Goal: Check status: Check status

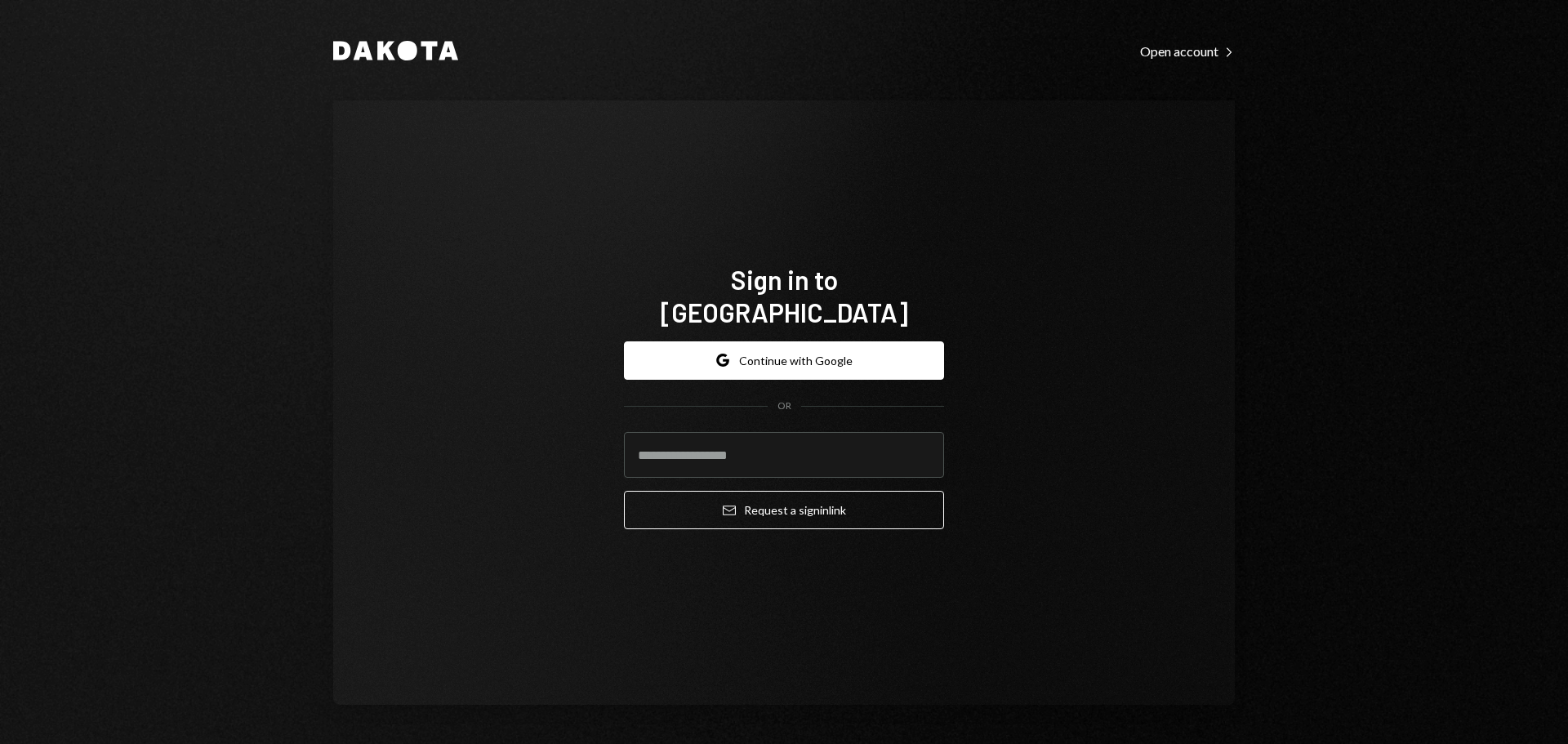
type input "**********"
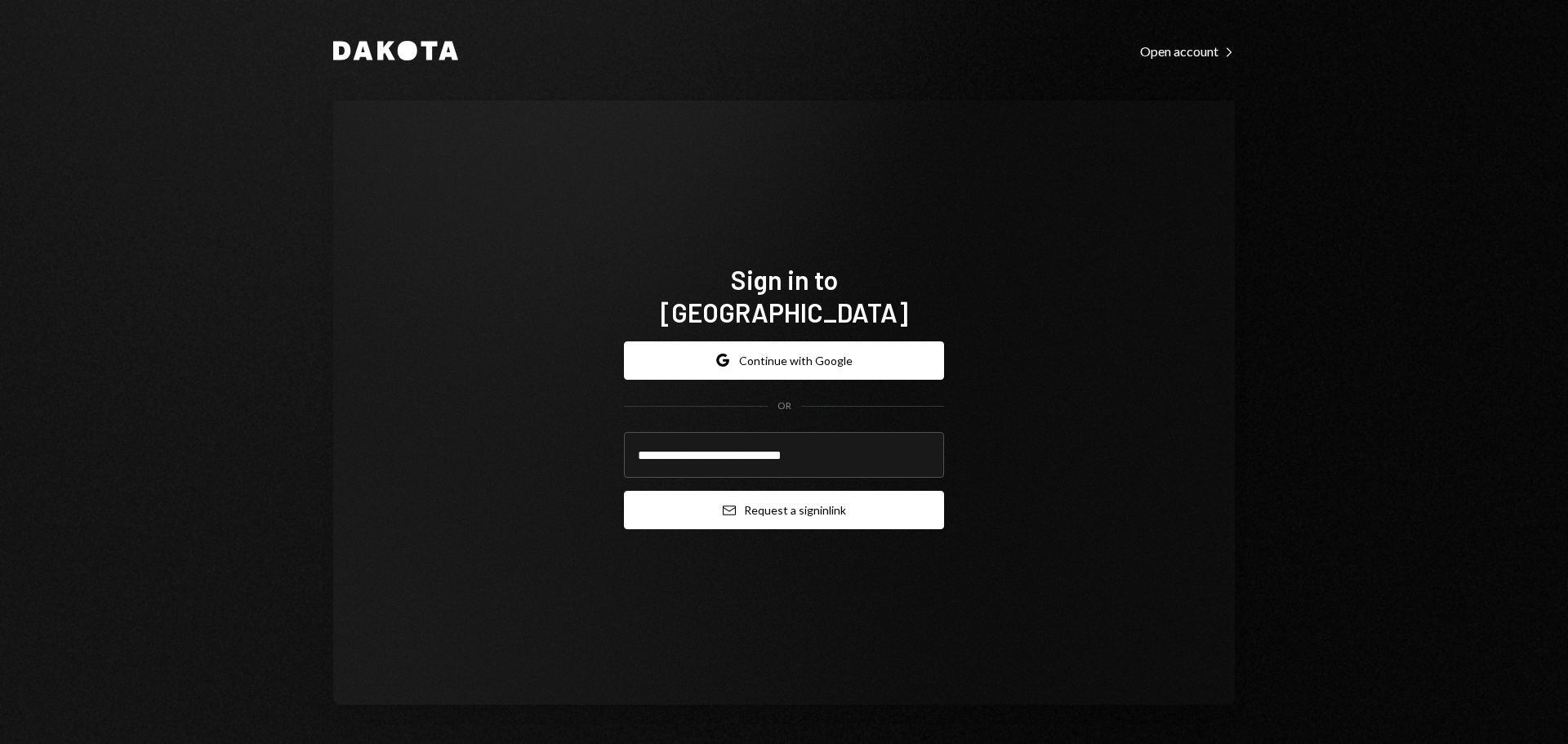
click at [766, 491] on button "Email Request a sign in link" at bounding box center [784, 510] width 320 height 39
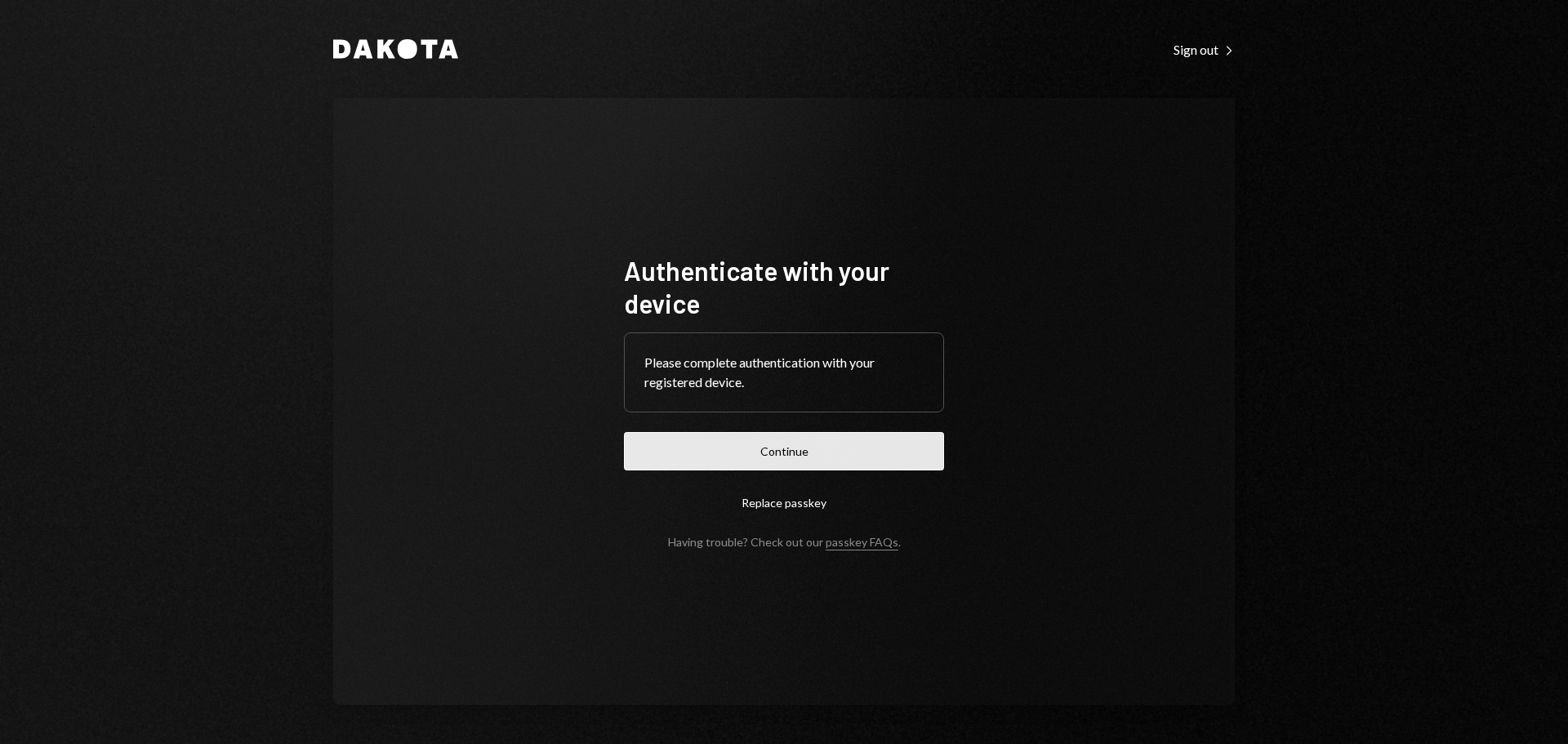
click at [756, 460] on button "Continue" at bounding box center [784, 451] width 320 height 39
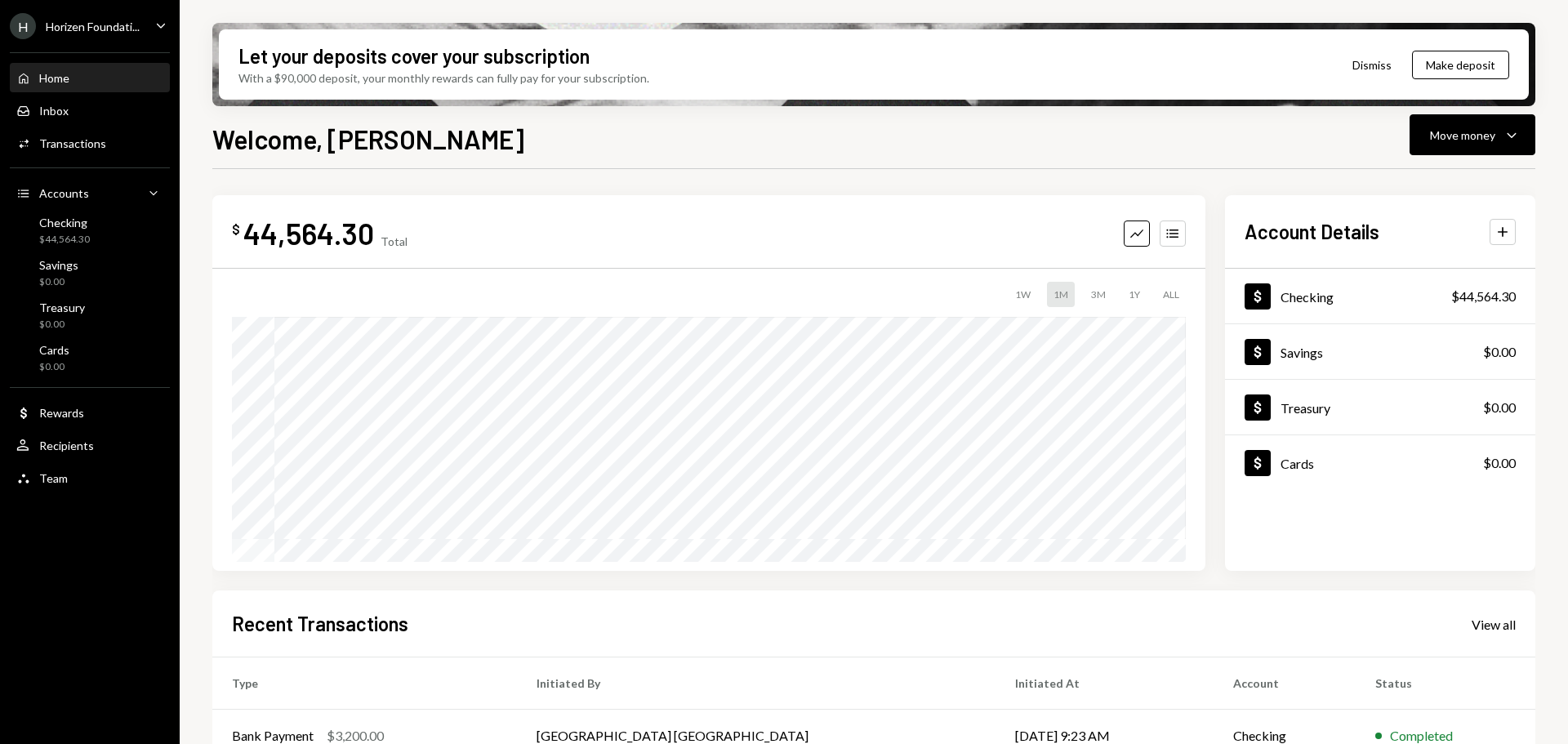
click at [117, 33] on div "H Horizen Foundati..." at bounding box center [75, 25] width 130 height 26
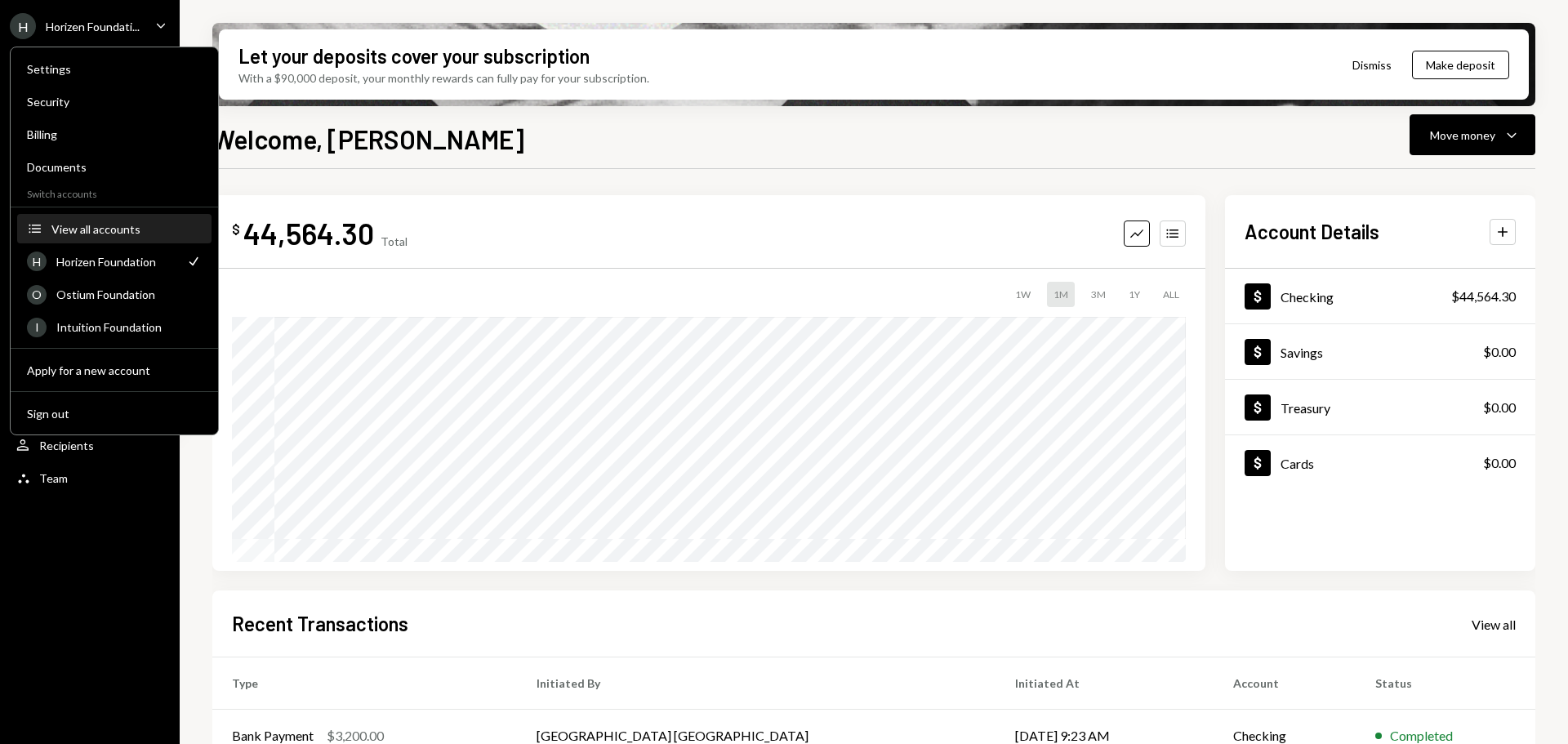
click at [70, 239] on button "Accounts View all accounts" at bounding box center [114, 229] width 194 height 30
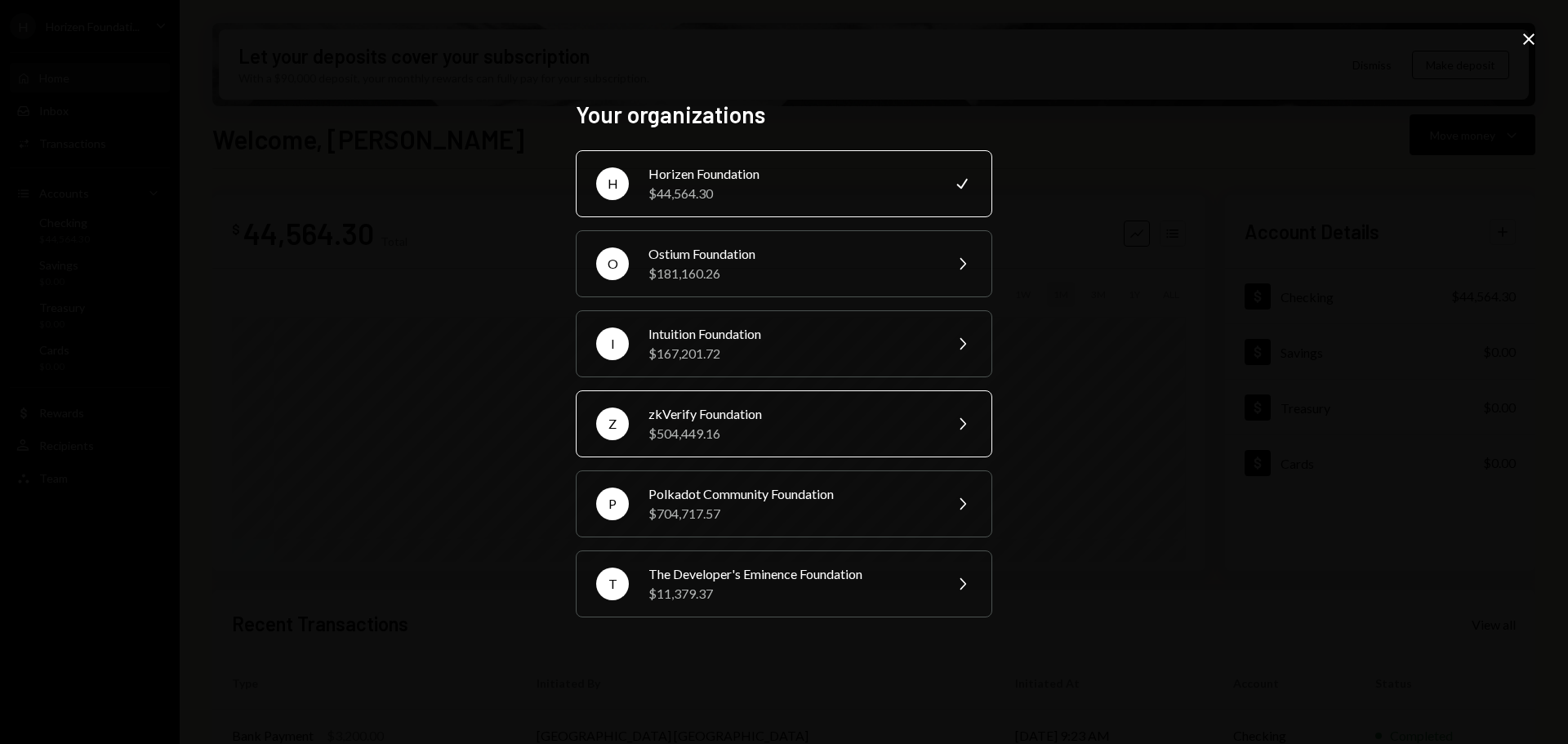
click at [692, 413] on div "zkVerify Foundation" at bounding box center [790, 414] width 284 height 20
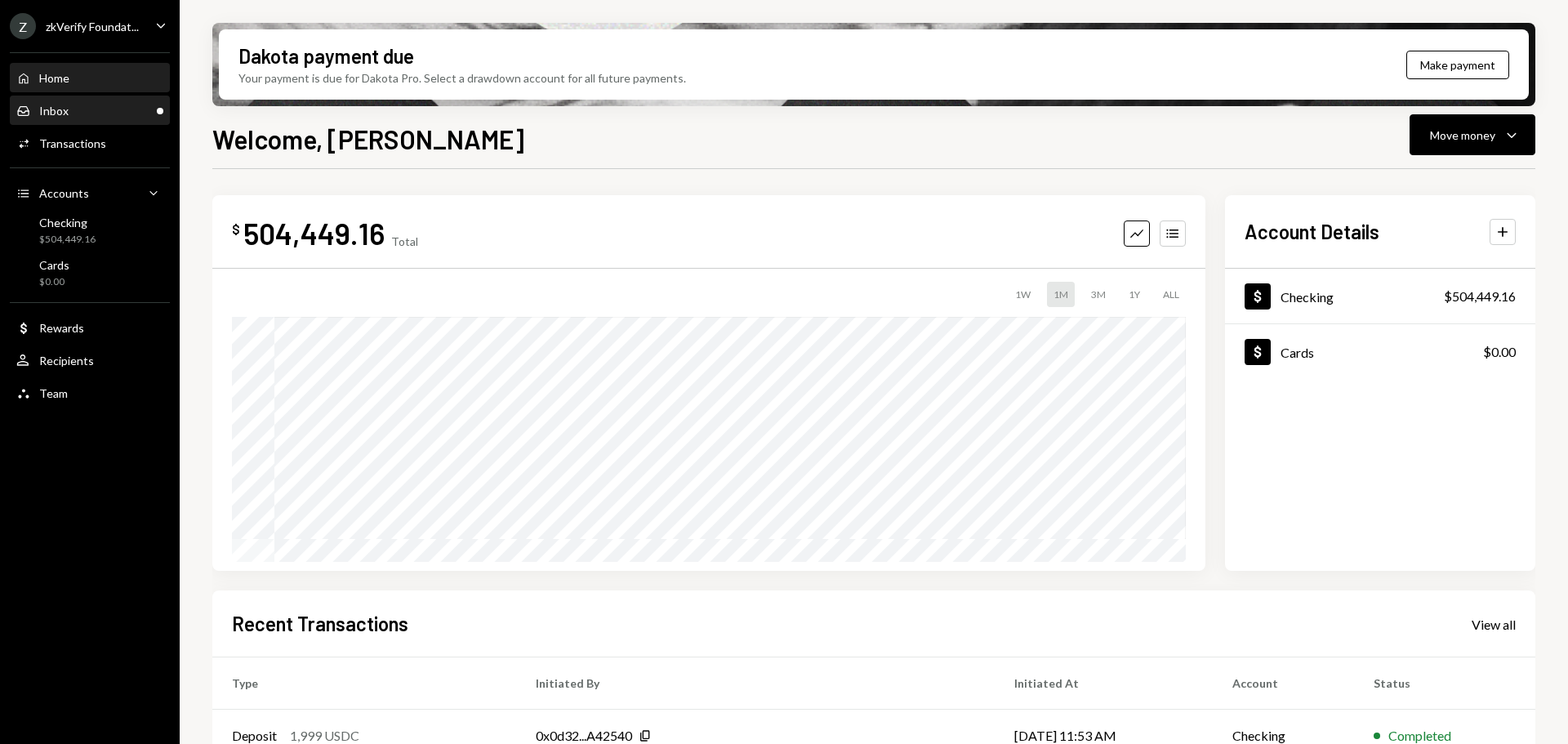
click at [130, 108] on div "Inbox Inbox" at bounding box center [89, 111] width 147 height 14
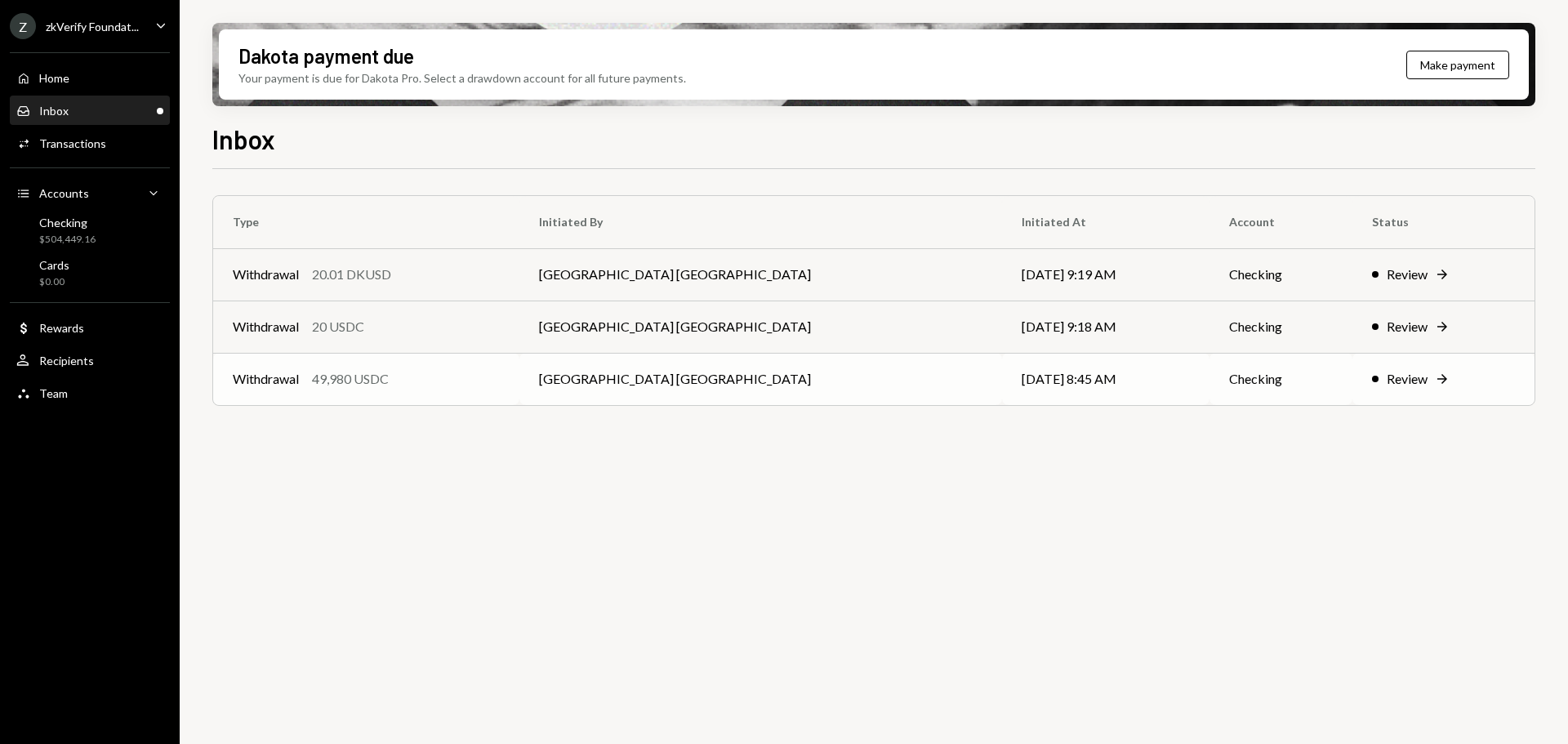
click at [441, 377] on div "Withdrawal 49,980 USDC" at bounding box center [366, 379] width 267 height 20
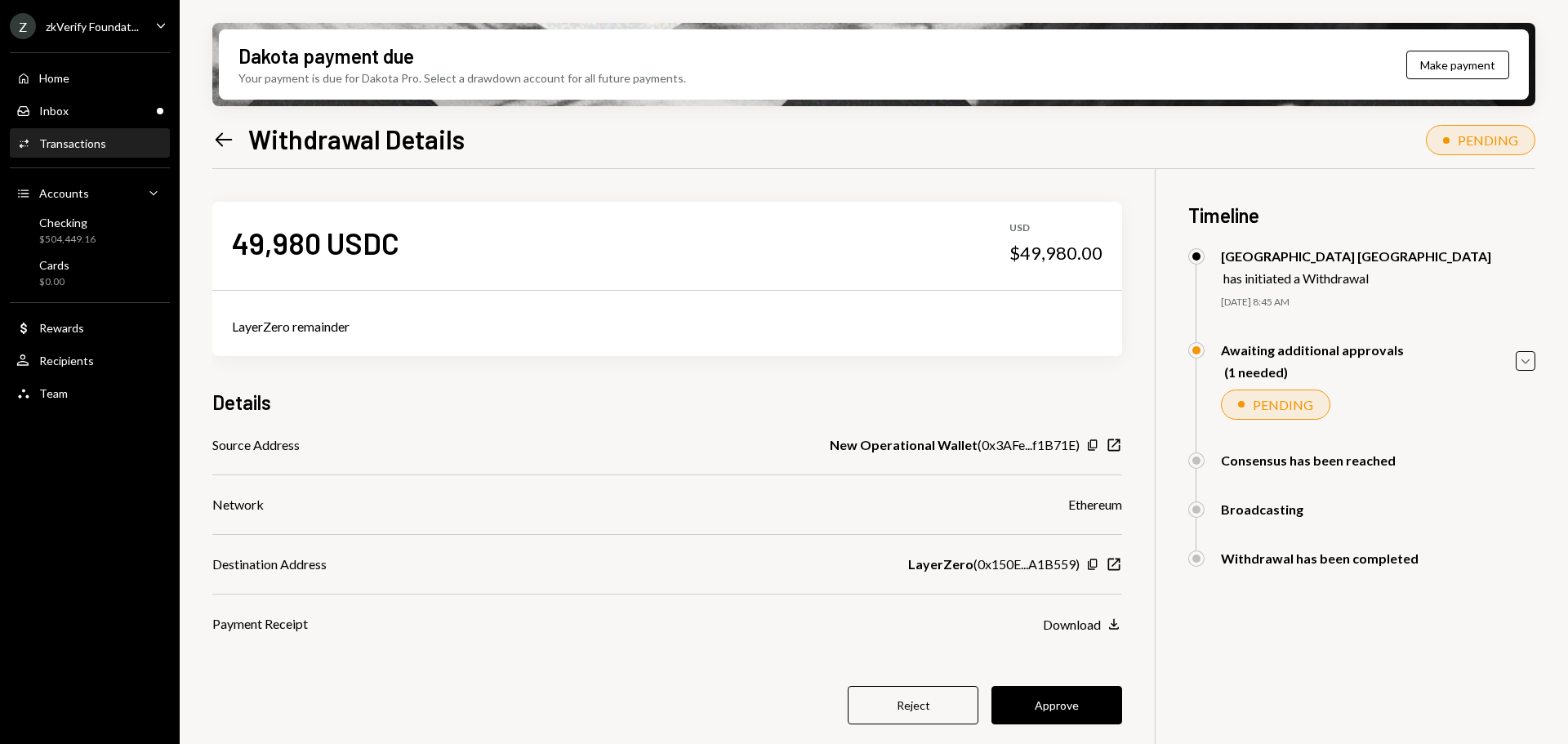
click at [1039, 697] on button "Approve" at bounding box center [1056, 705] width 131 height 39
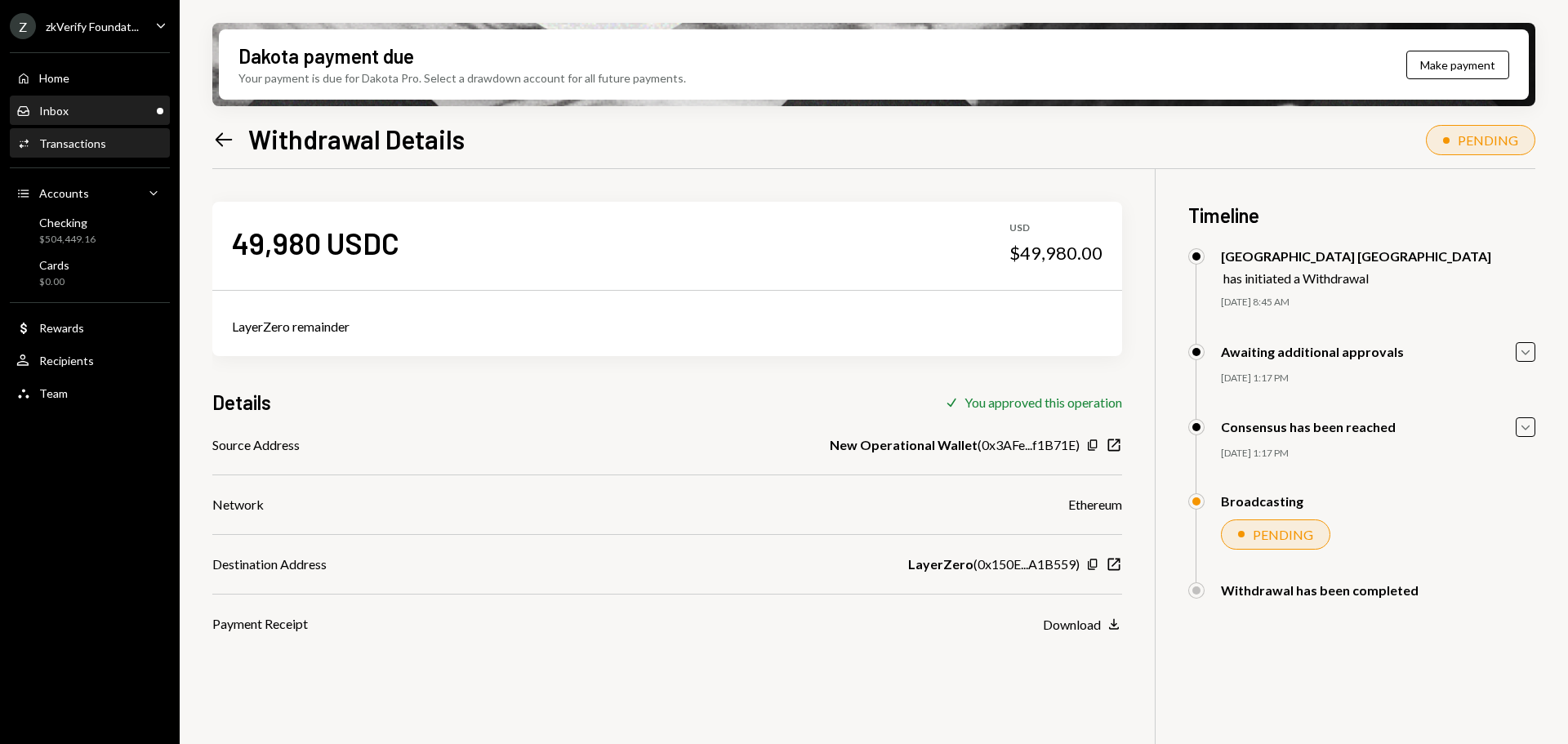
click at [90, 120] on div "Inbox Inbox" at bounding box center [89, 111] width 147 height 28
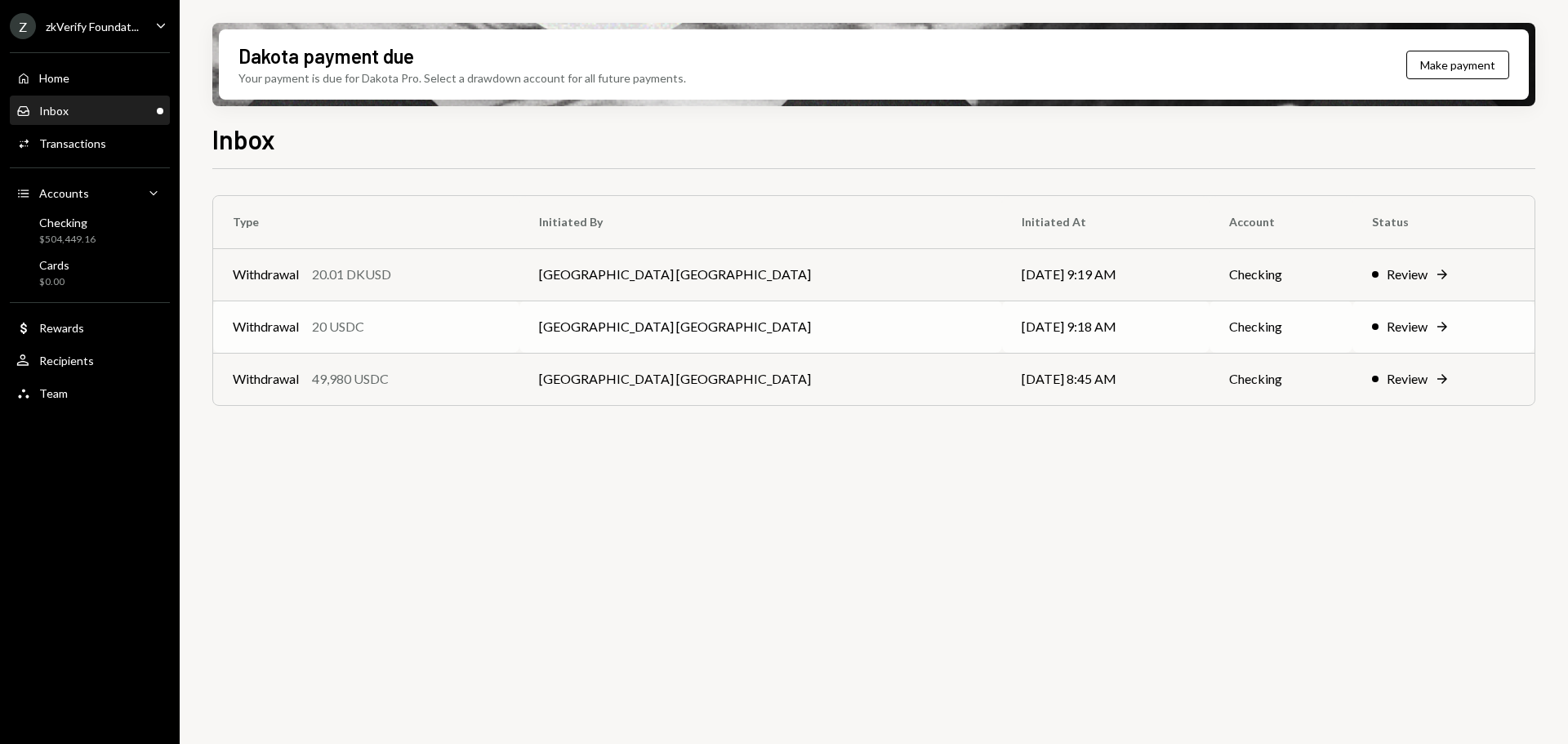
click at [496, 332] on div "Withdrawal 20 USDC" at bounding box center [366, 327] width 267 height 20
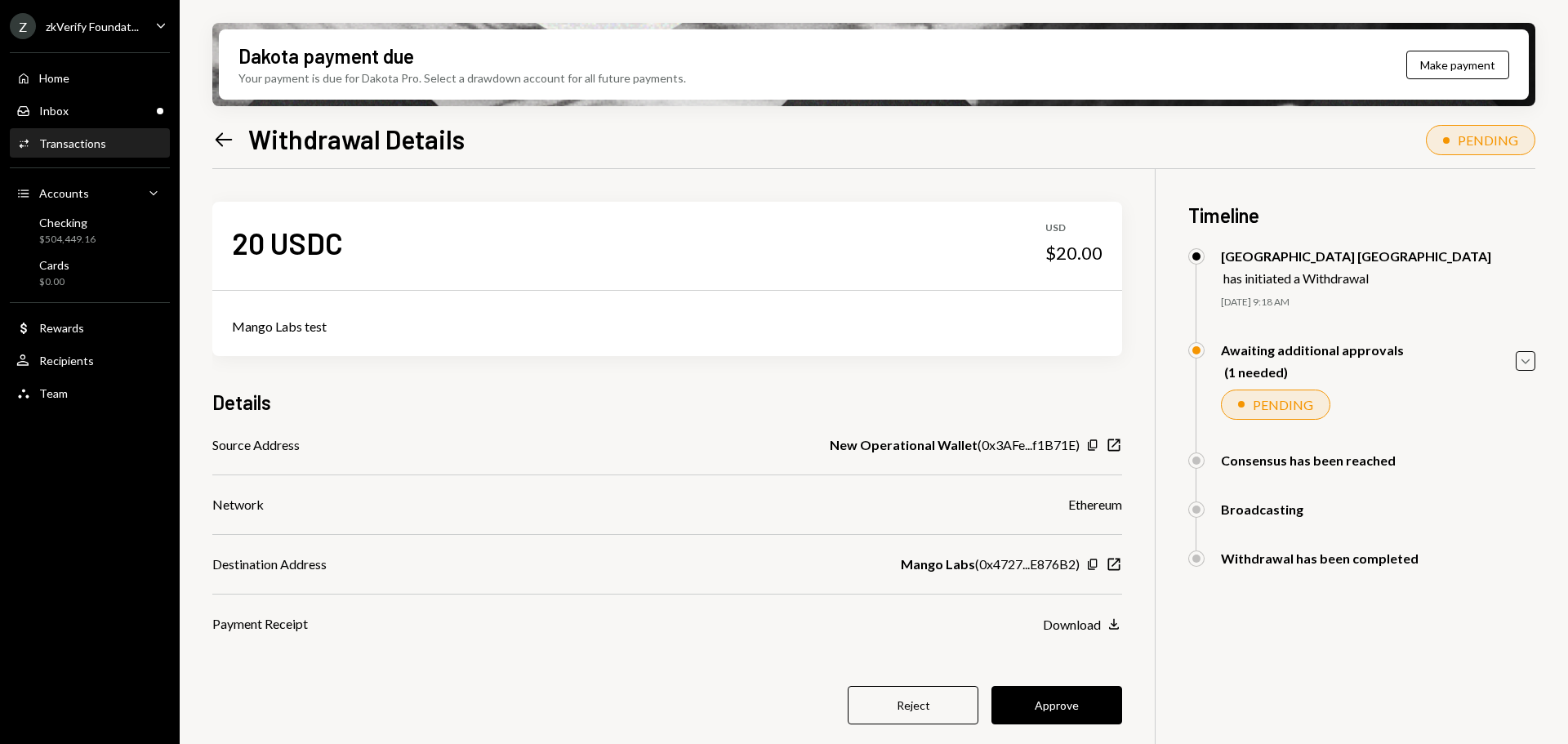
scroll to position [131, 0]
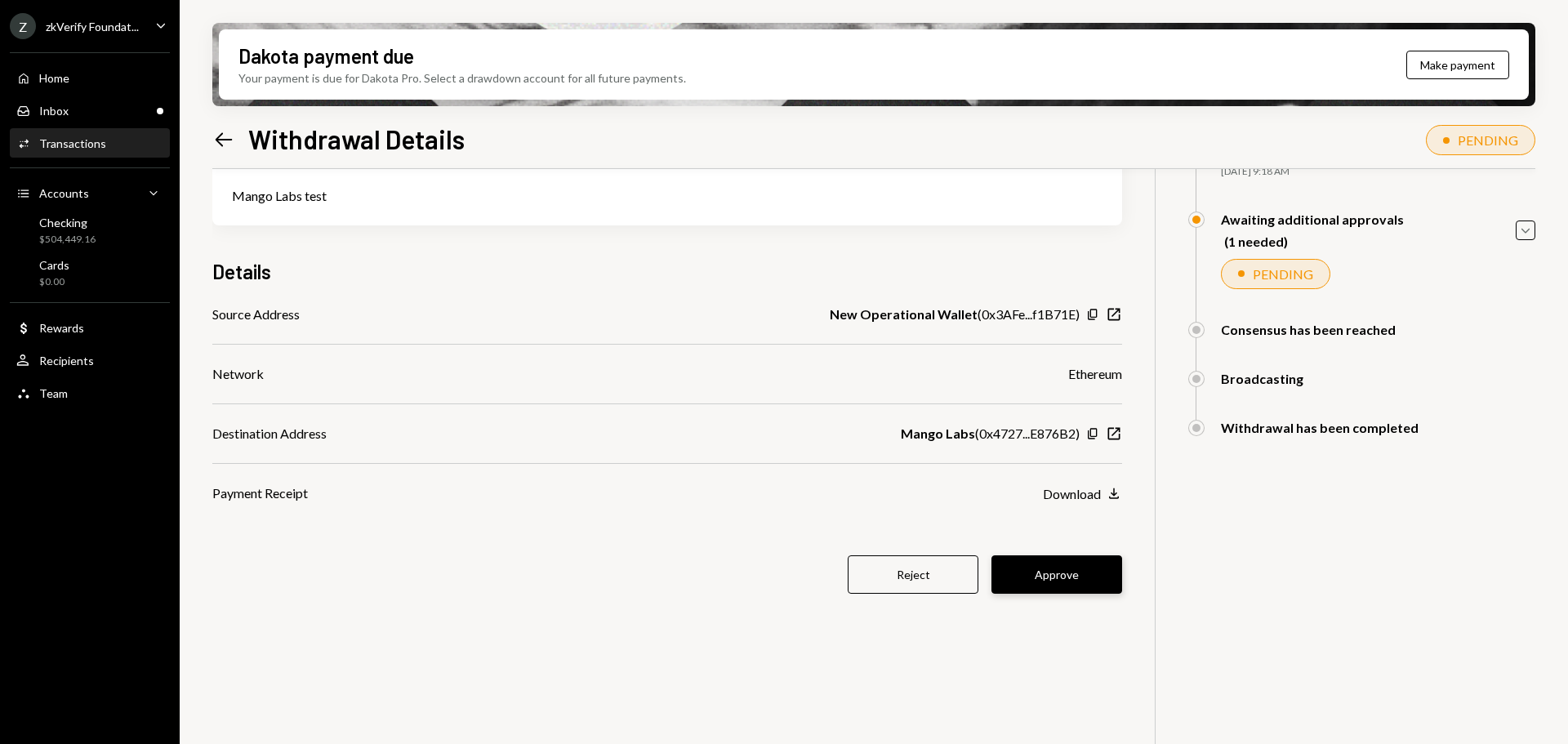
click at [1051, 570] on button "Approve" at bounding box center [1056, 574] width 131 height 39
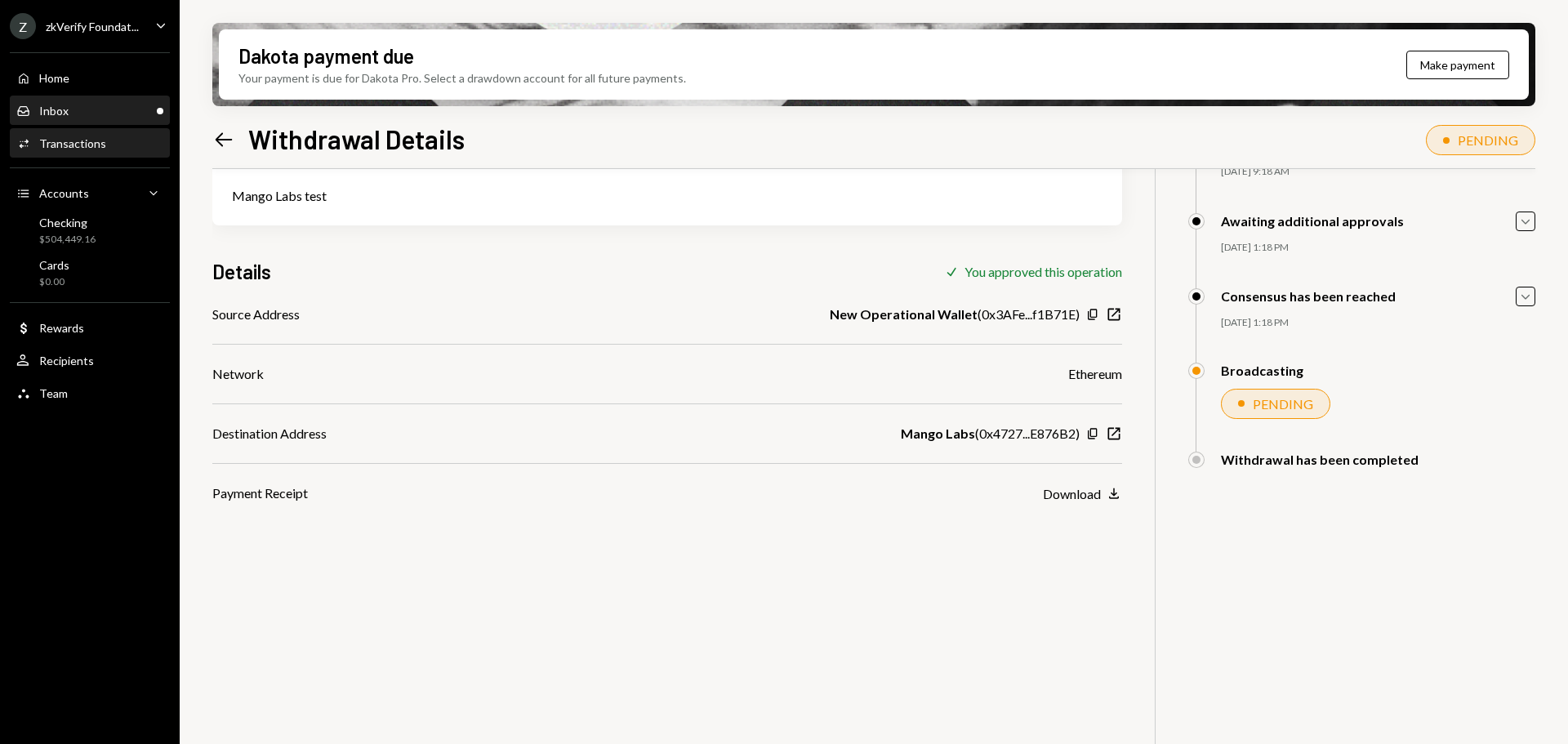
click at [84, 109] on div "Inbox Inbox" at bounding box center [89, 111] width 147 height 14
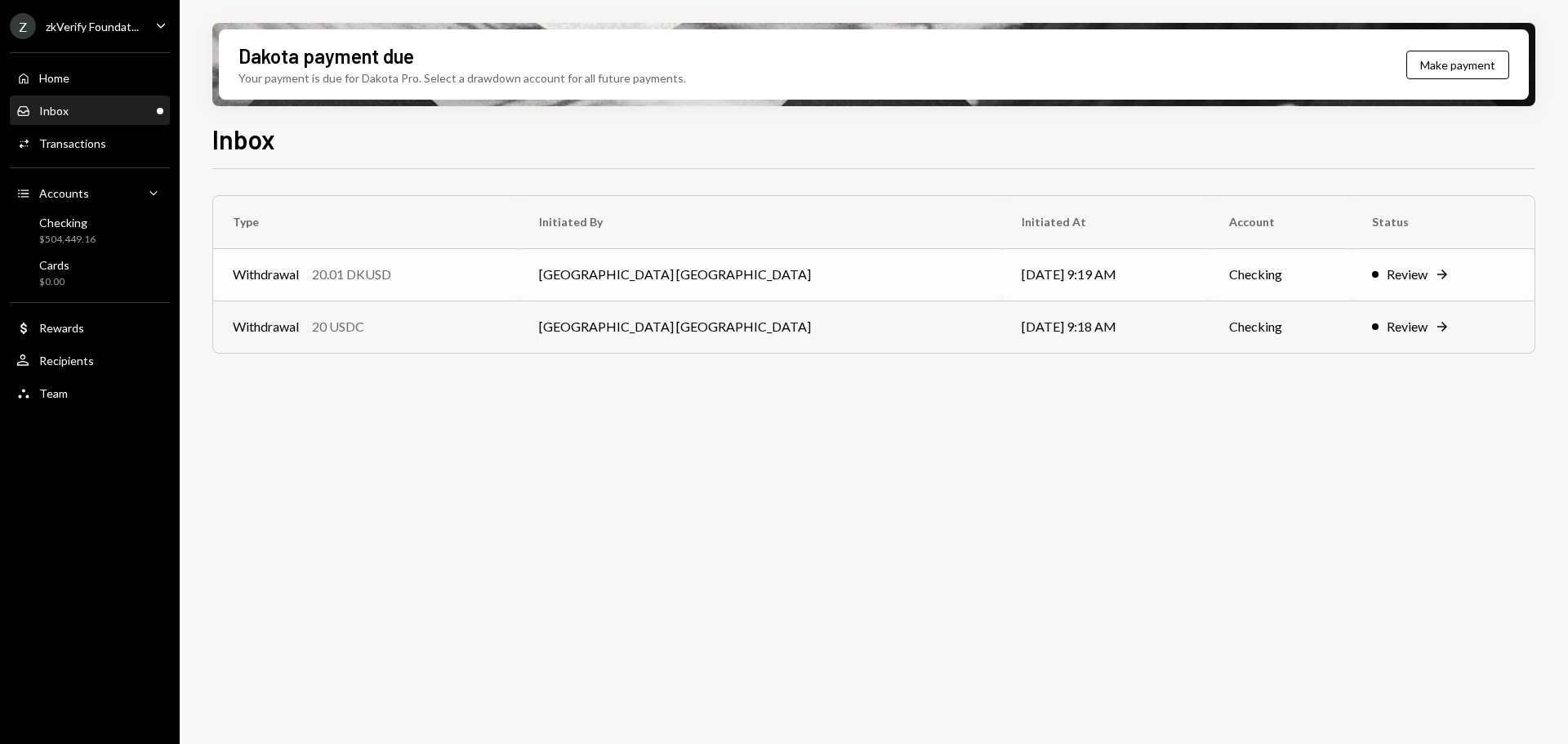
click at [589, 283] on td "[GEOGRAPHIC_DATA] [GEOGRAPHIC_DATA]" at bounding box center [760, 274] width 482 height 52
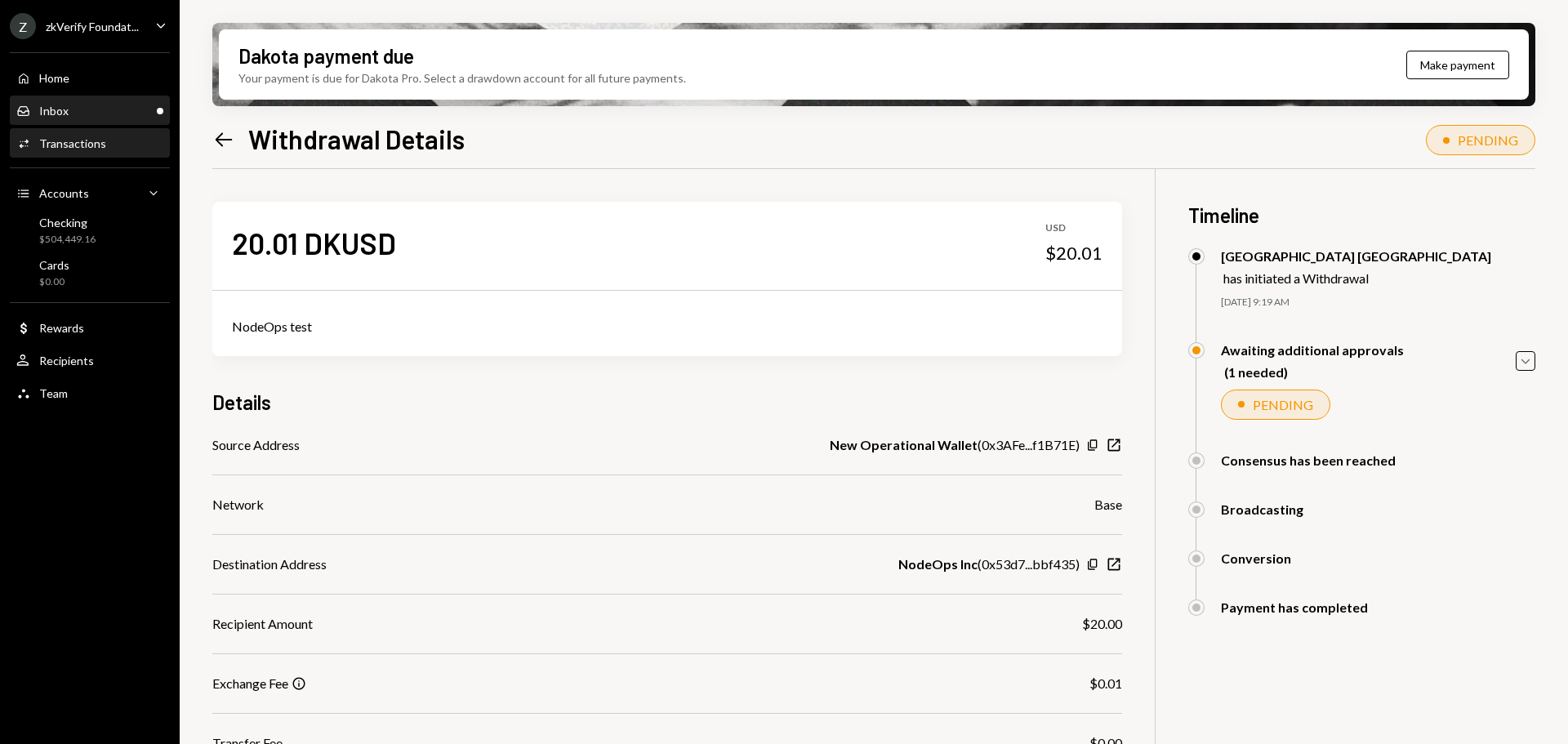
click at [107, 111] on div "Inbox Inbox" at bounding box center [89, 111] width 147 height 14
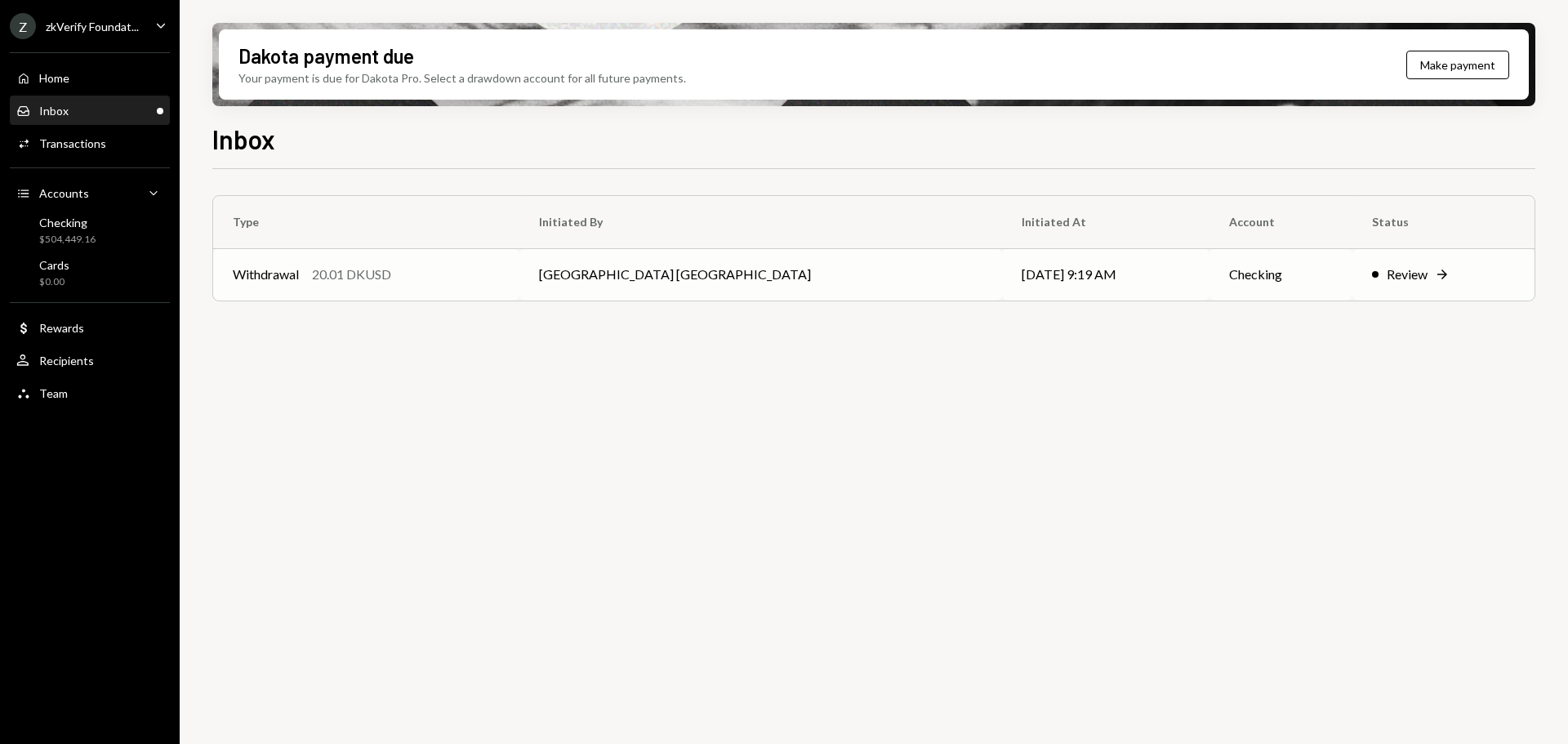
click at [1352, 262] on td "Review Right Arrow" at bounding box center [1443, 274] width 182 height 52
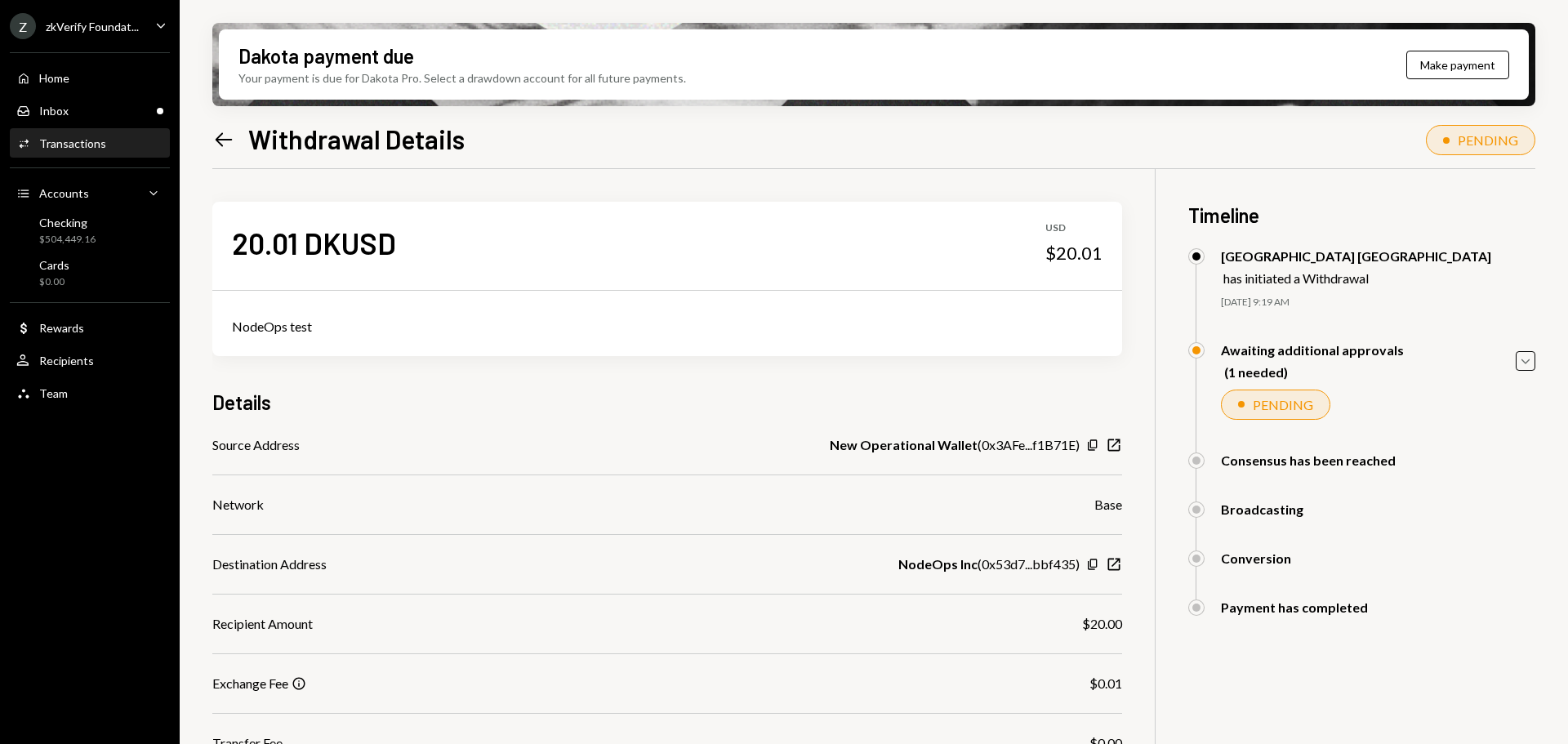
scroll to position [233, 0]
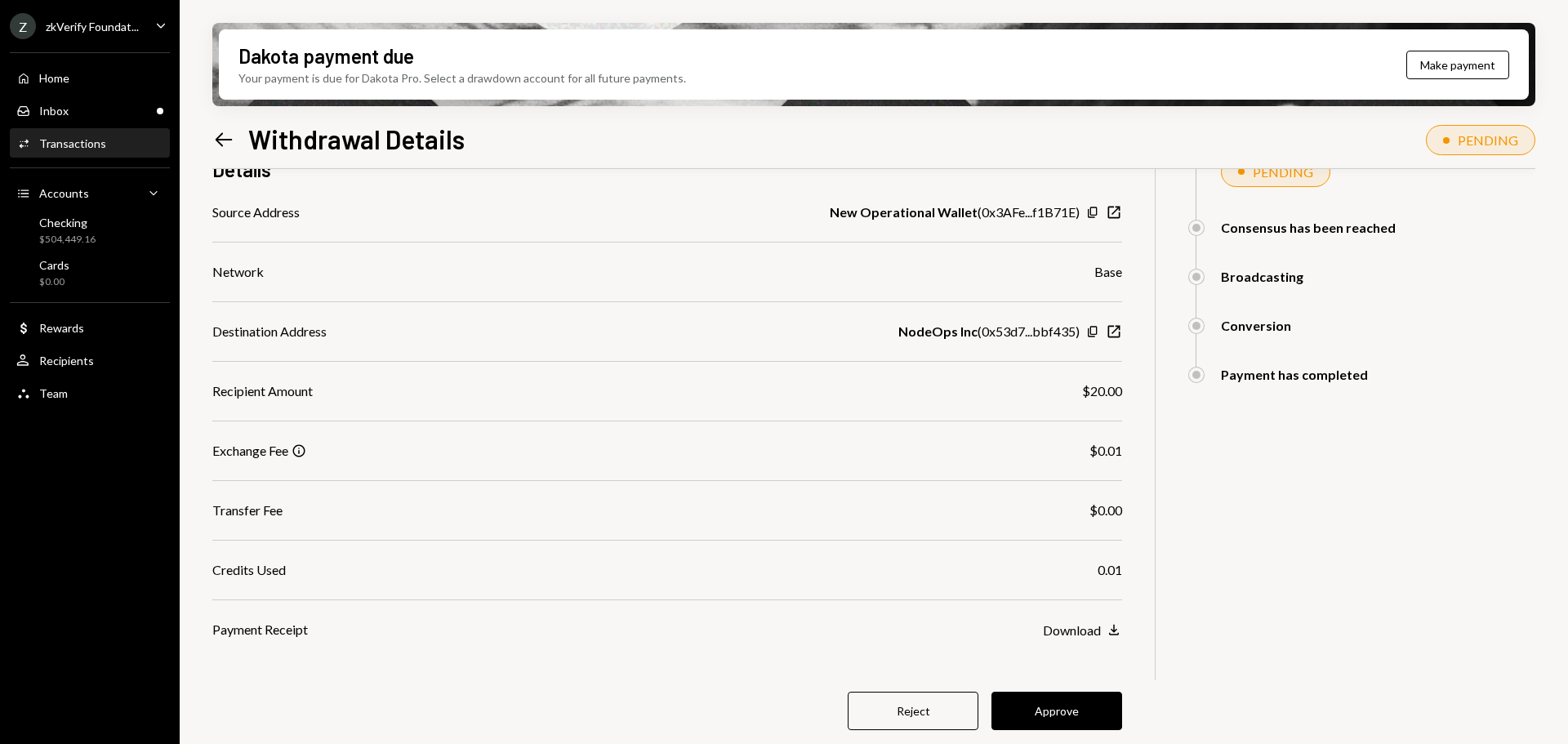
click at [1097, 708] on button "Approve" at bounding box center [1056, 711] width 131 height 39
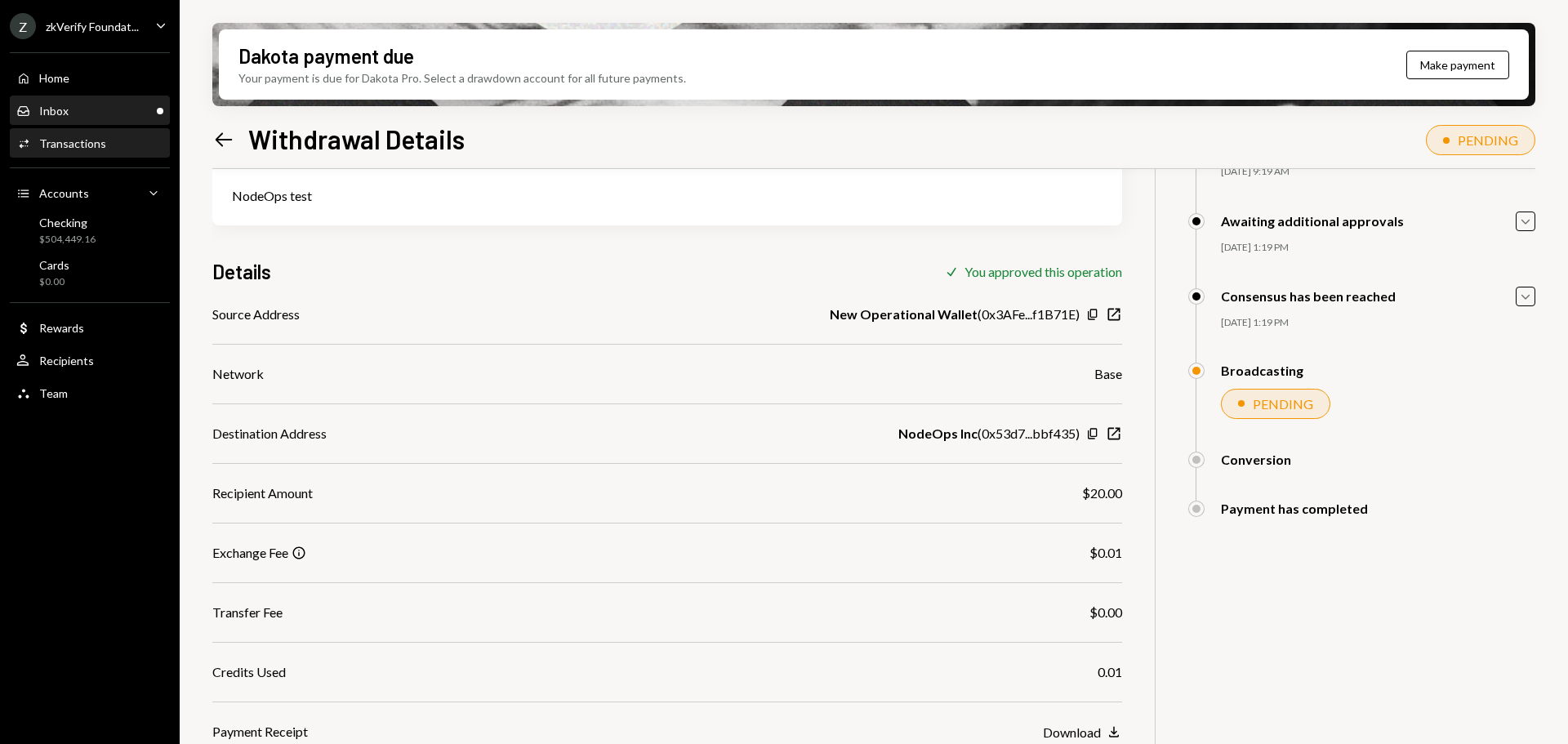
click at [81, 105] on div "Inbox Inbox" at bounding box center [89, 111] width 147 height 14
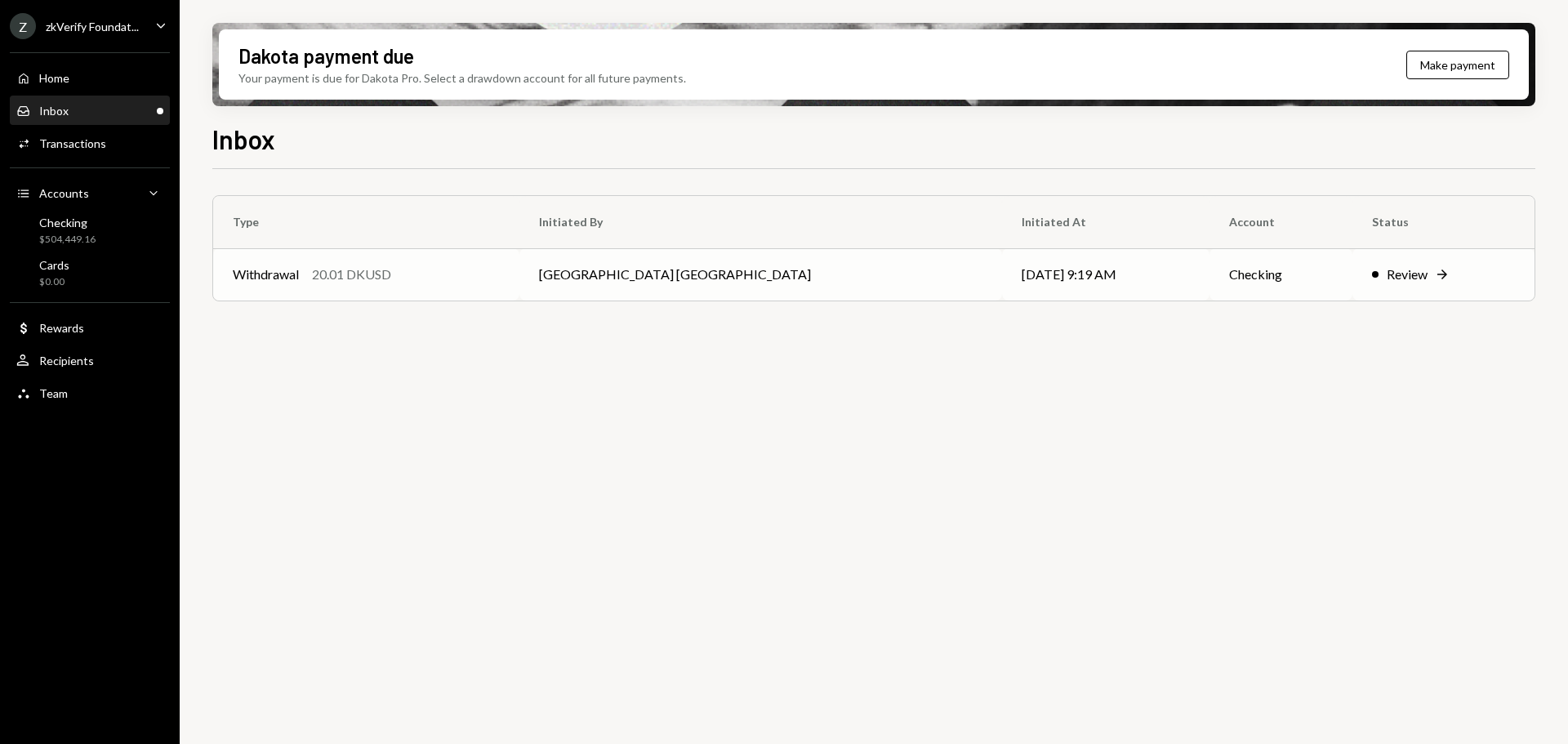
click at [327, 269] on div "20.01 DKUSD" at bounding box center [352, 274] width 79 height 20
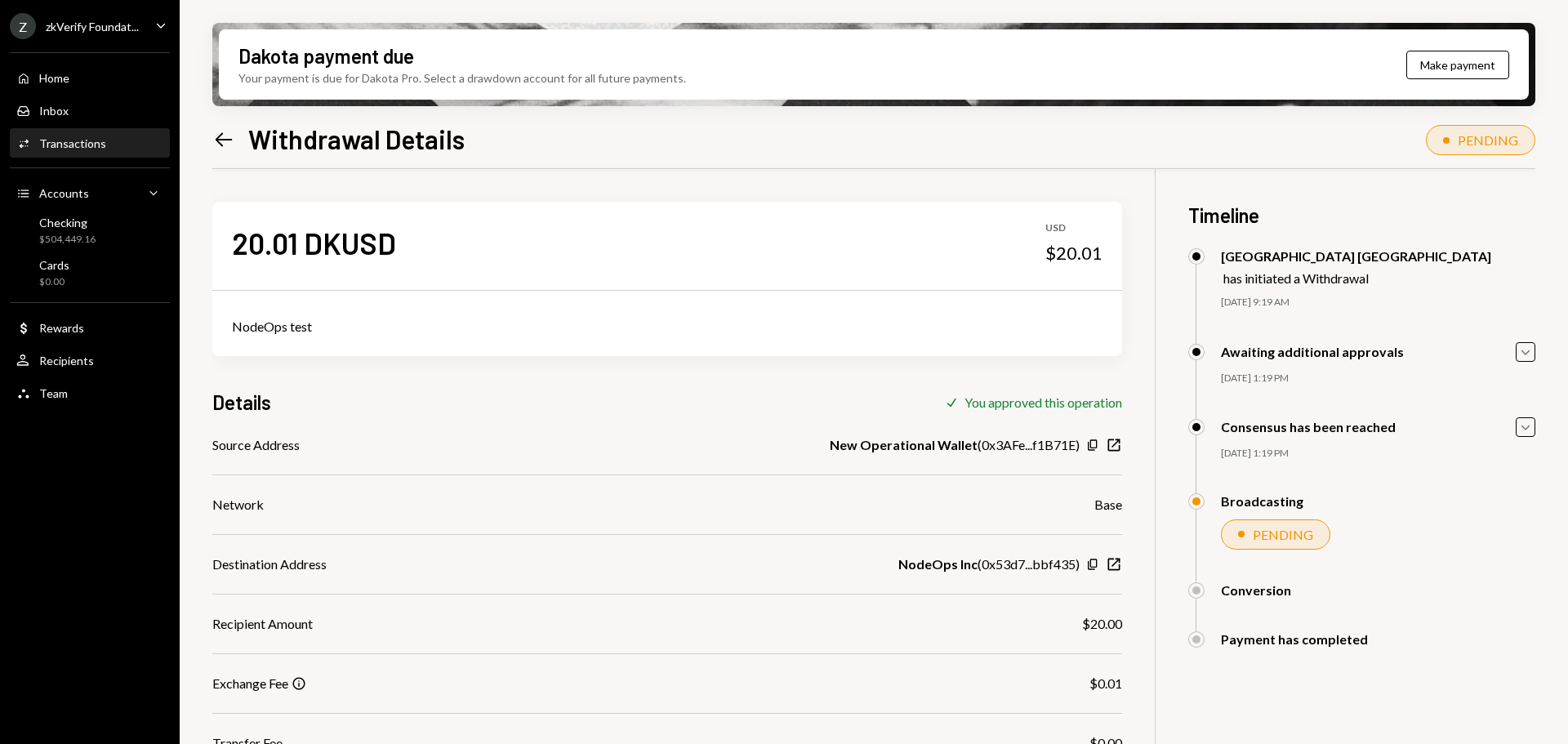
scroll to position [131, 0]
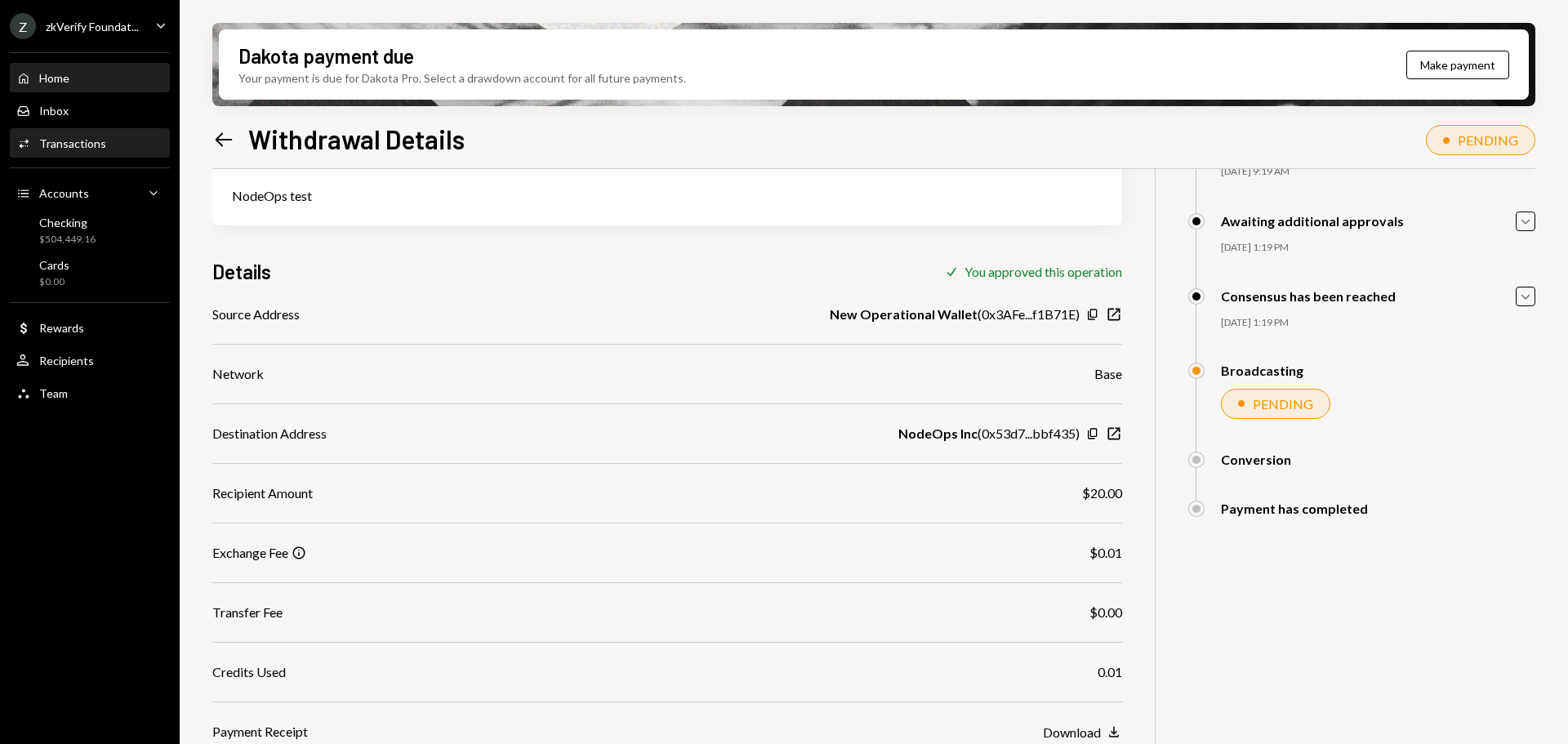
click at [52, 86] on div "Home Home" at bounding box center [89, 78] width 147 height 28
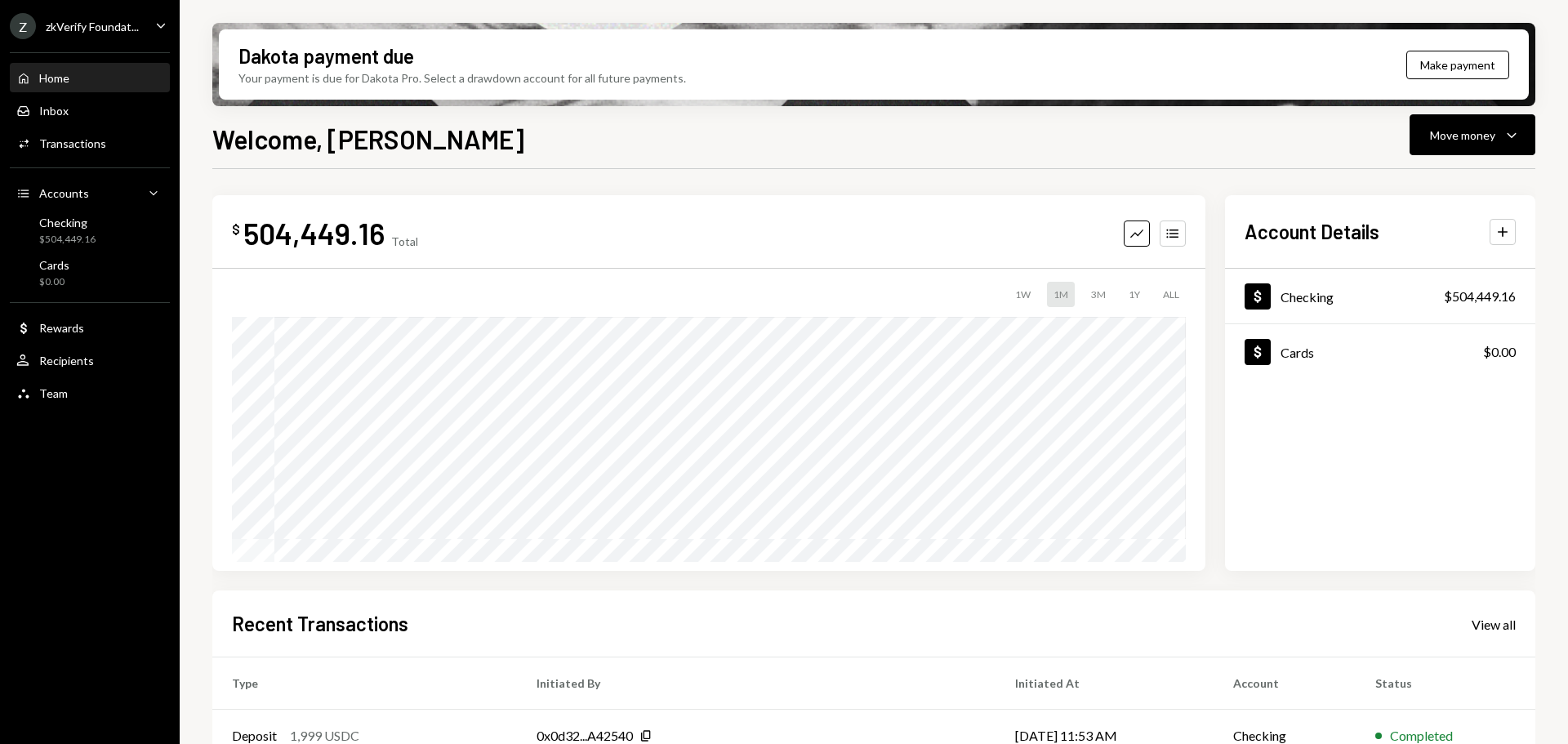
scroll to position [81, 0]
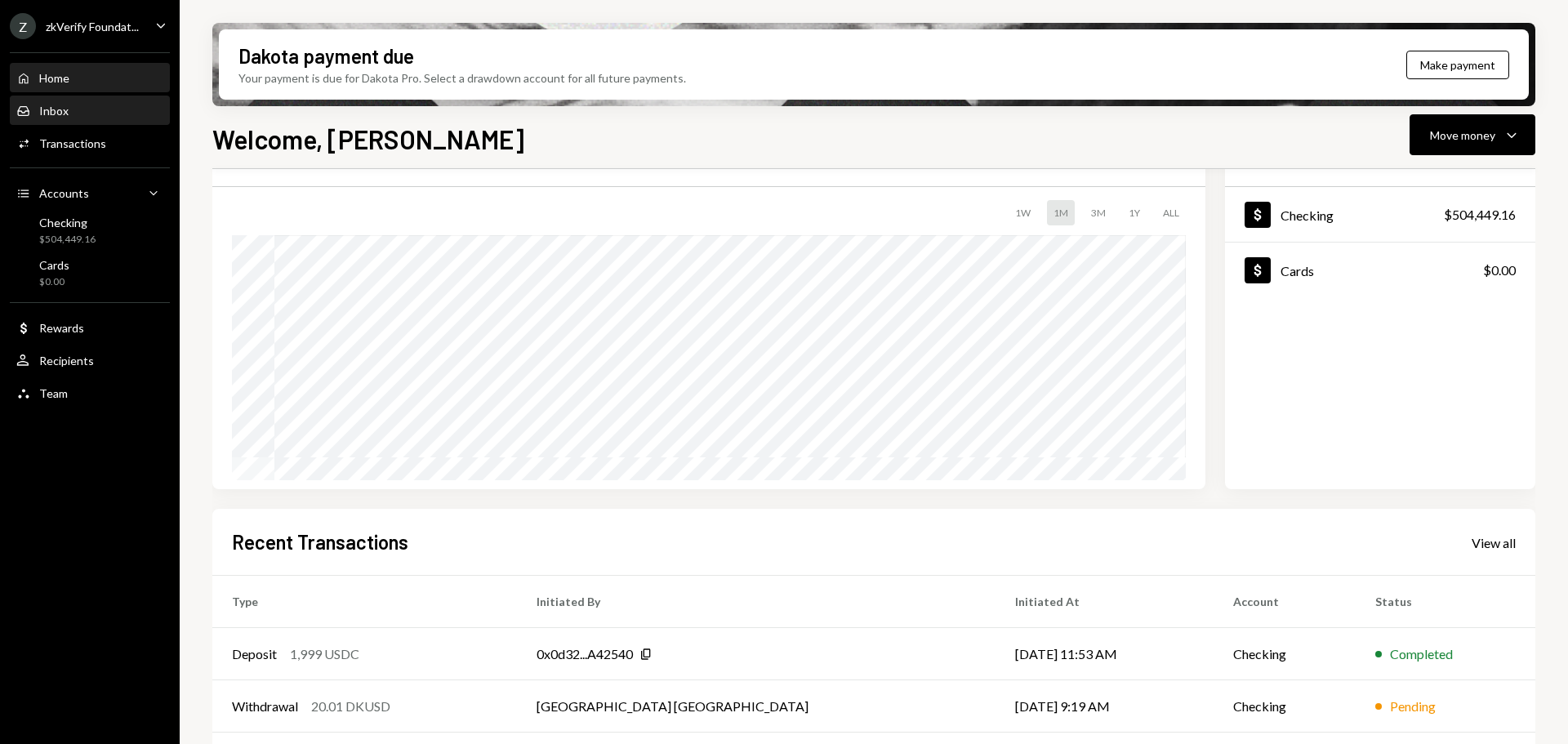
click at [77, 116] on div "Inbox Inbox" at bounding box center [89, 111] width 147 height 14
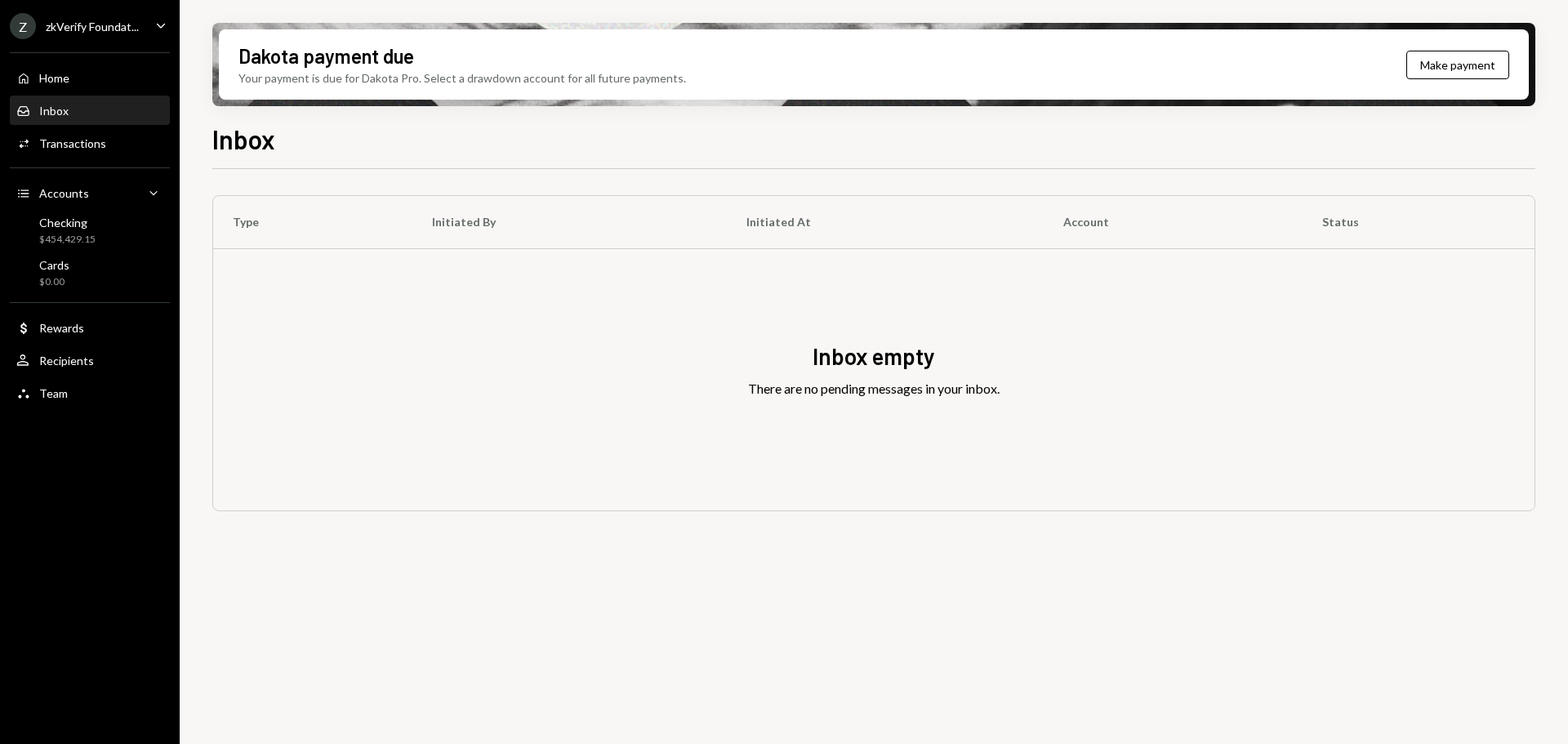
click at [66, 37] on div "Z zkVerify Foundat..." at bounding box center [74, 25] width 129 height 26
